Goal: Task Accomplishment & Management: Use online tool/utility

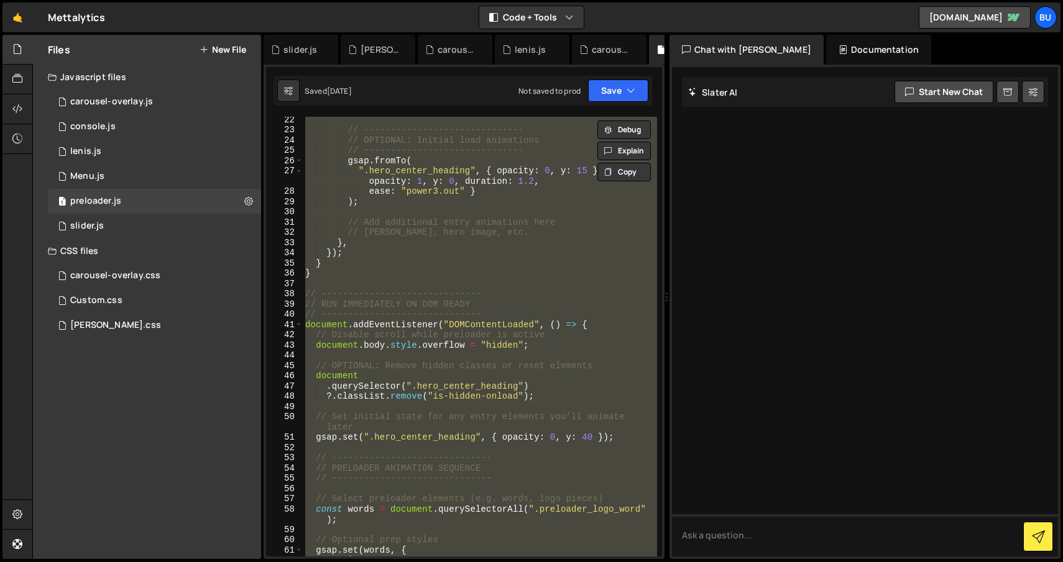
click at [364, 266] on div "// ------------------------------ // OPTIONAL: Initial load animations // -----…" at bounding box center [480, 344] width 354 height 460
type textarea "}"
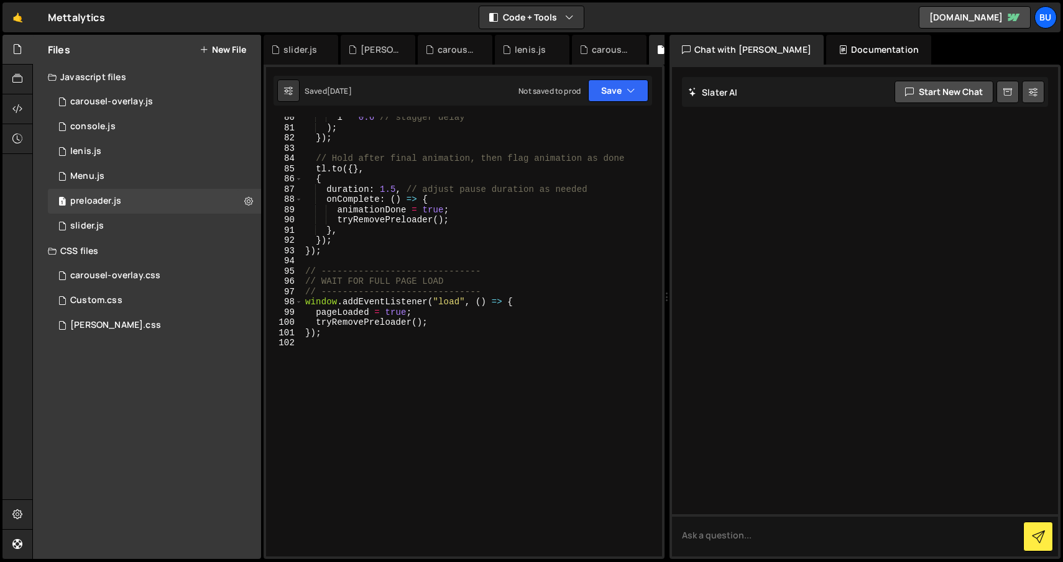
scroll to position [851, 0]
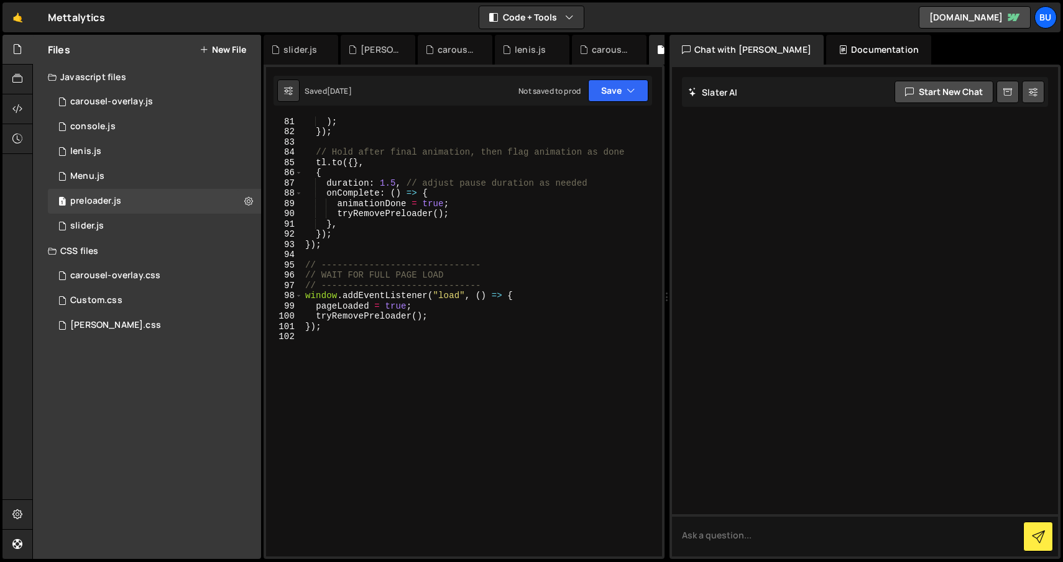
click at [340, 355] on div ") ; }) ; // Hold after final animation, then flag animation as done tl . to ({ …" at bounding box center [480, 346] width 354 height 460
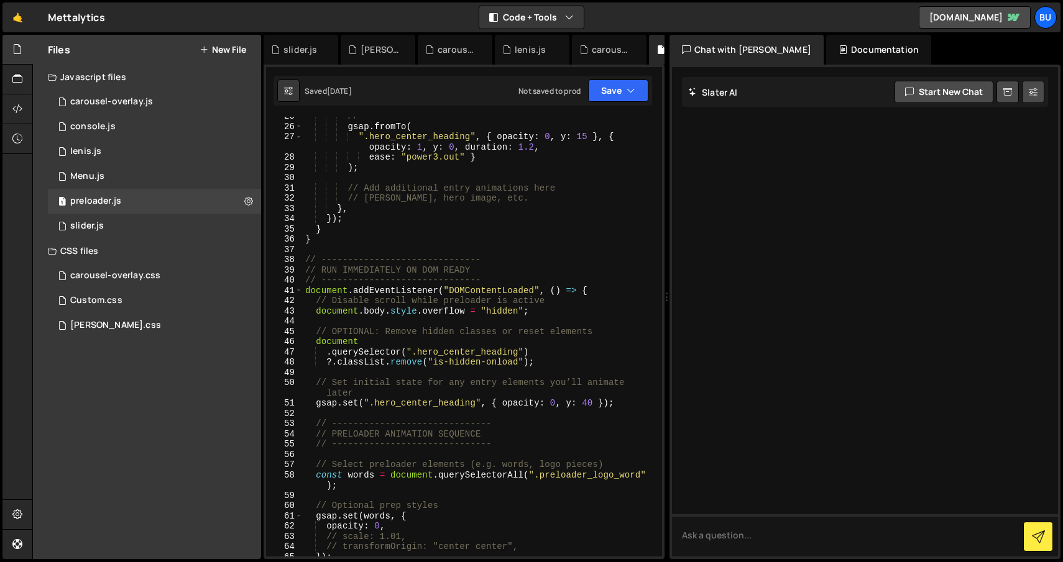
scroll to position [0, 0]
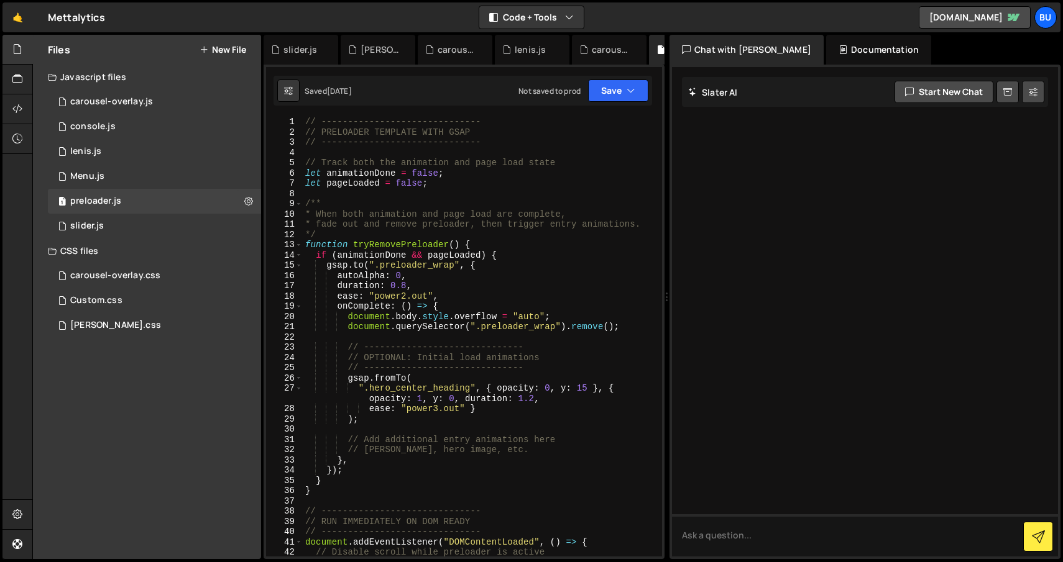
click at [336, 111] on div "1 Type cmd + s to save your Javascript file. הההההההההההההההההההההההההההההההההה…" at bounding box center [463, 312] width 401 height 495
click at [311, 118] on div "// ------------------------------ // PRELOADER TEMPLATE WITH GSAP // ----------…" at bounding box center [480, 347] width 354 height 460
type textarea "// ------------------------------"
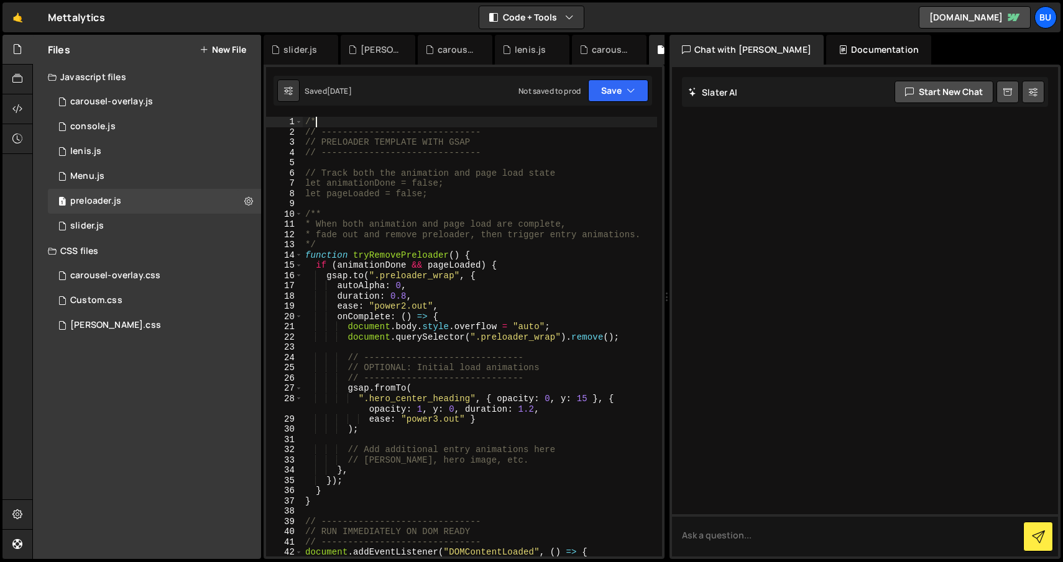
type textarea "/"
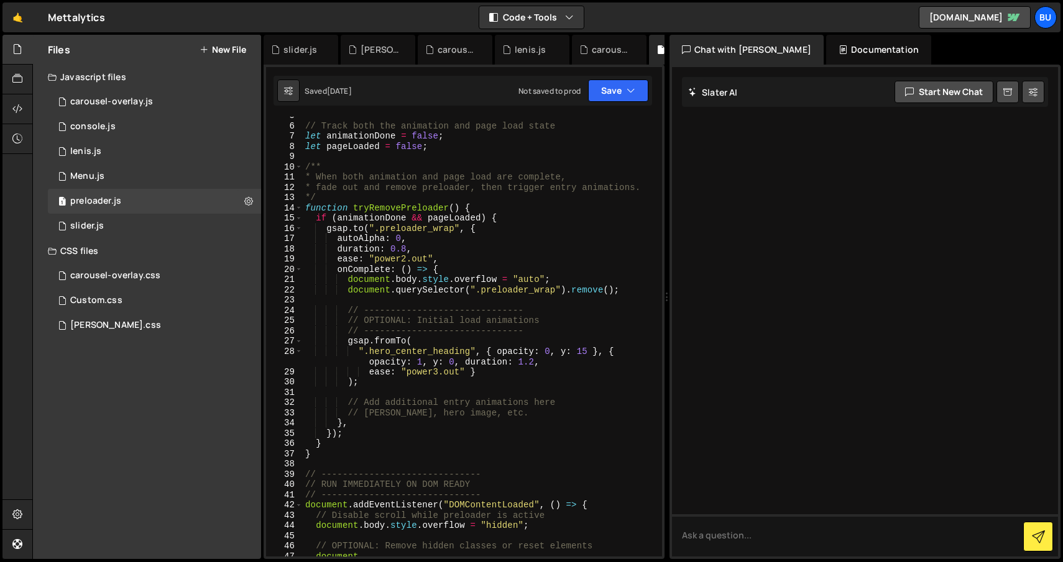
scroll to position [145, 0]
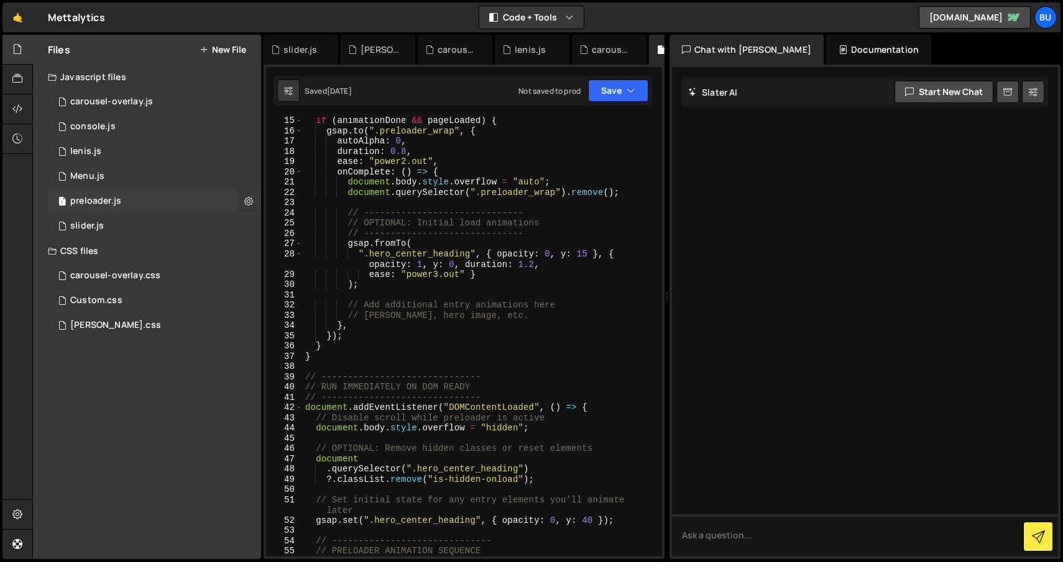
click at [250, 204] on icon at bounding box center [248, 201] width 9 height 12
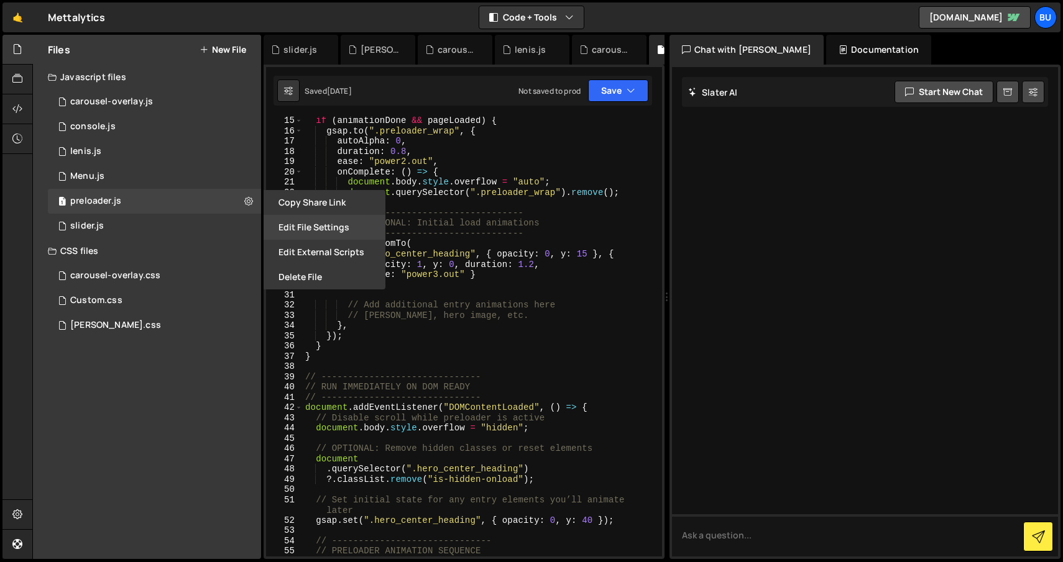
click at [327, 227] on button "Edit File Settings" at bounding box center [324, 227] width 122 height 25
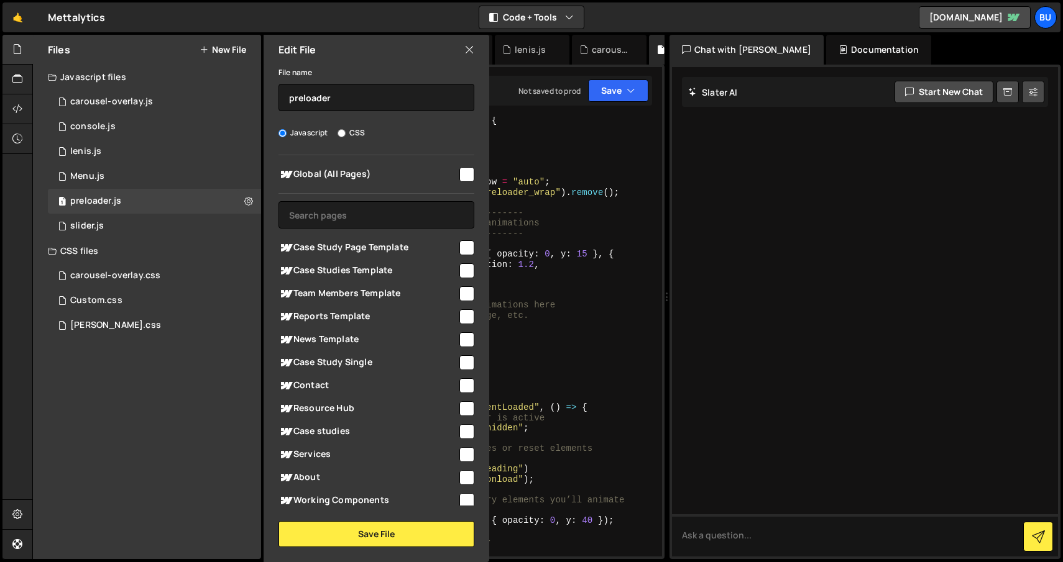
click at [700, 209] on div at bounding box center [865, 312] width 386 height 490
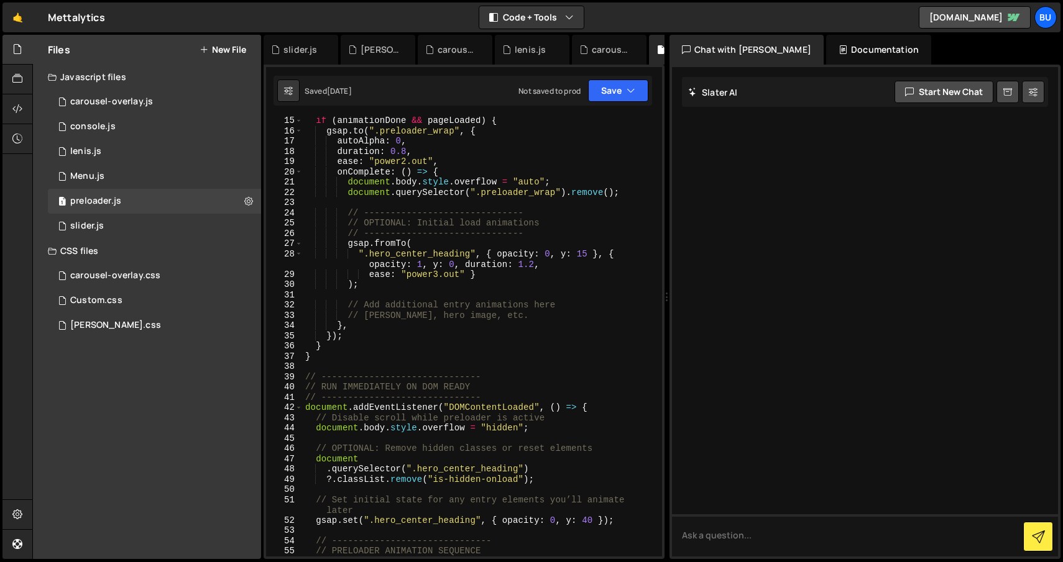
click at [542, 203] on div "if ( animationDone && pageLoaded ) { gsap . to ( ".preloader_wrap" , { autoAlph…" at bounding box center [480, 346] width 354 height 460
click at [478, 286] on div "if ( animationDone && pageLoaded ) { gsap . to ( ".preloader_wrap" , { autoAlph…" at bounding box center [480, 346] width 354 height 460
type textarea "*/"
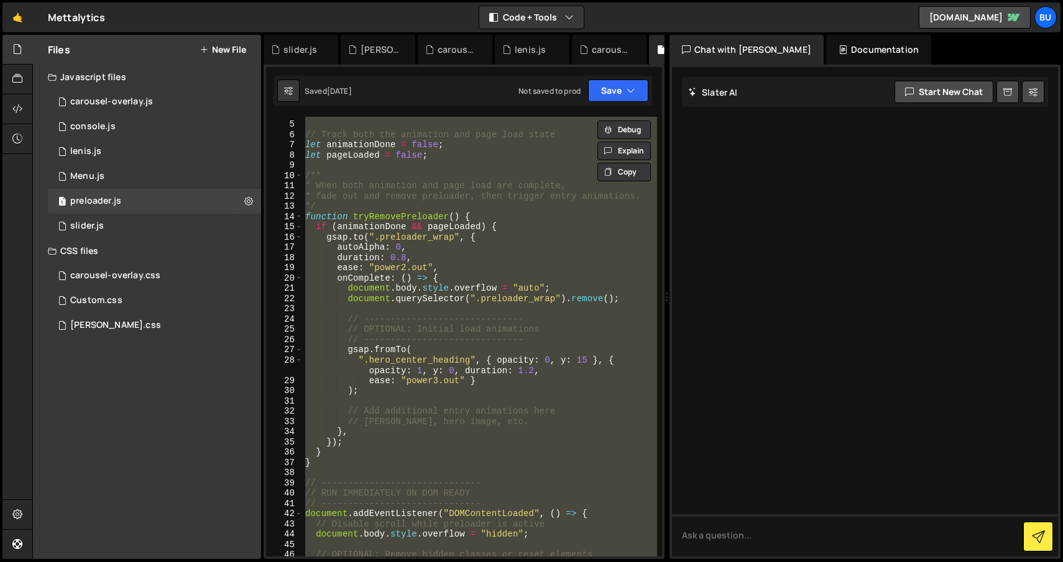
scroll to position [39, 0]
click at [245, 200] on icon at bounding box center [248, 201] width 9 height 12
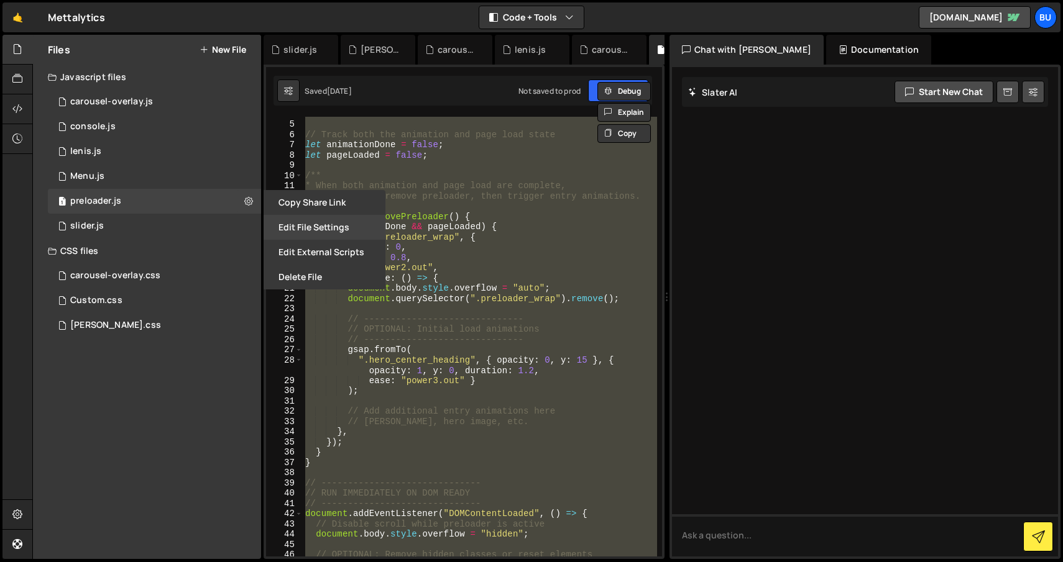
click at [313, 231] on button "Edit File Settings" at bounding box center [324, 227] width 122 height 25
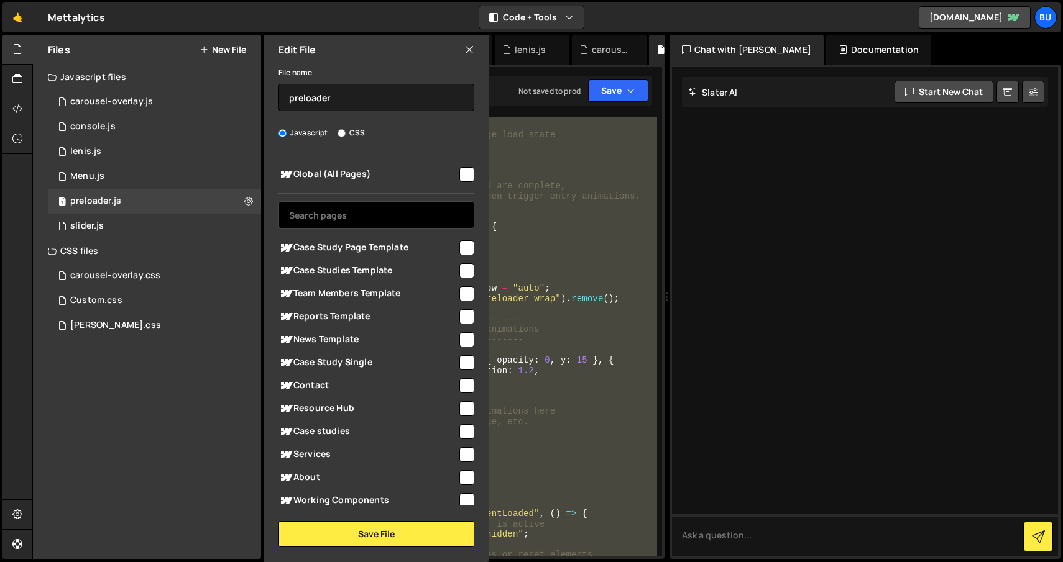
scroll to position [185, 0]
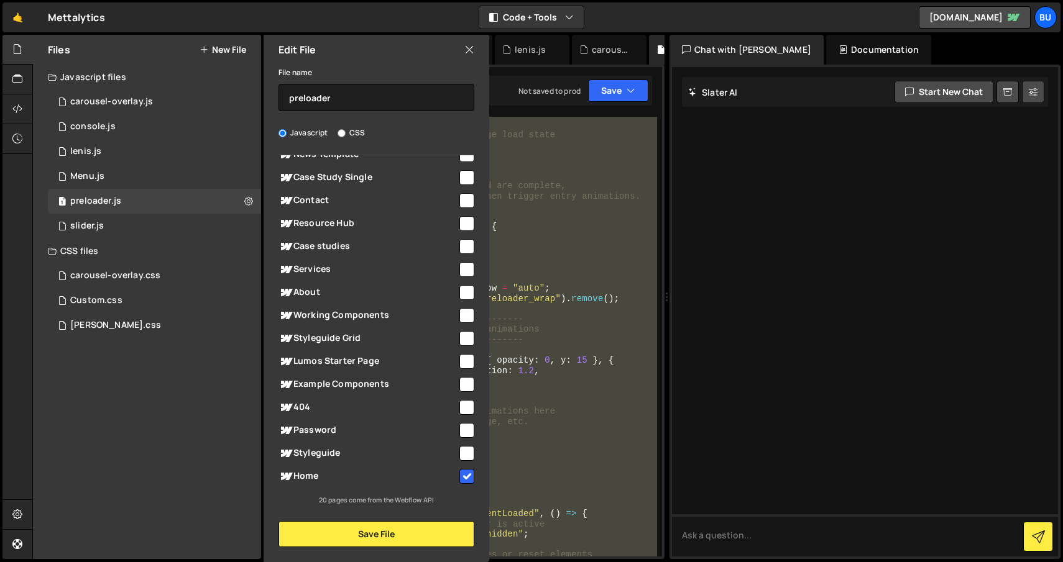
click at [462, 476] on input "checkbox" at bounding box center [466, 476] width 15 height 15
checkbox input "false"
click at [390, 534] on button "Save File" at bounding box center [376, 534] width 196 height 26
